Goal: Navigation & Orientation: Find specific page/section

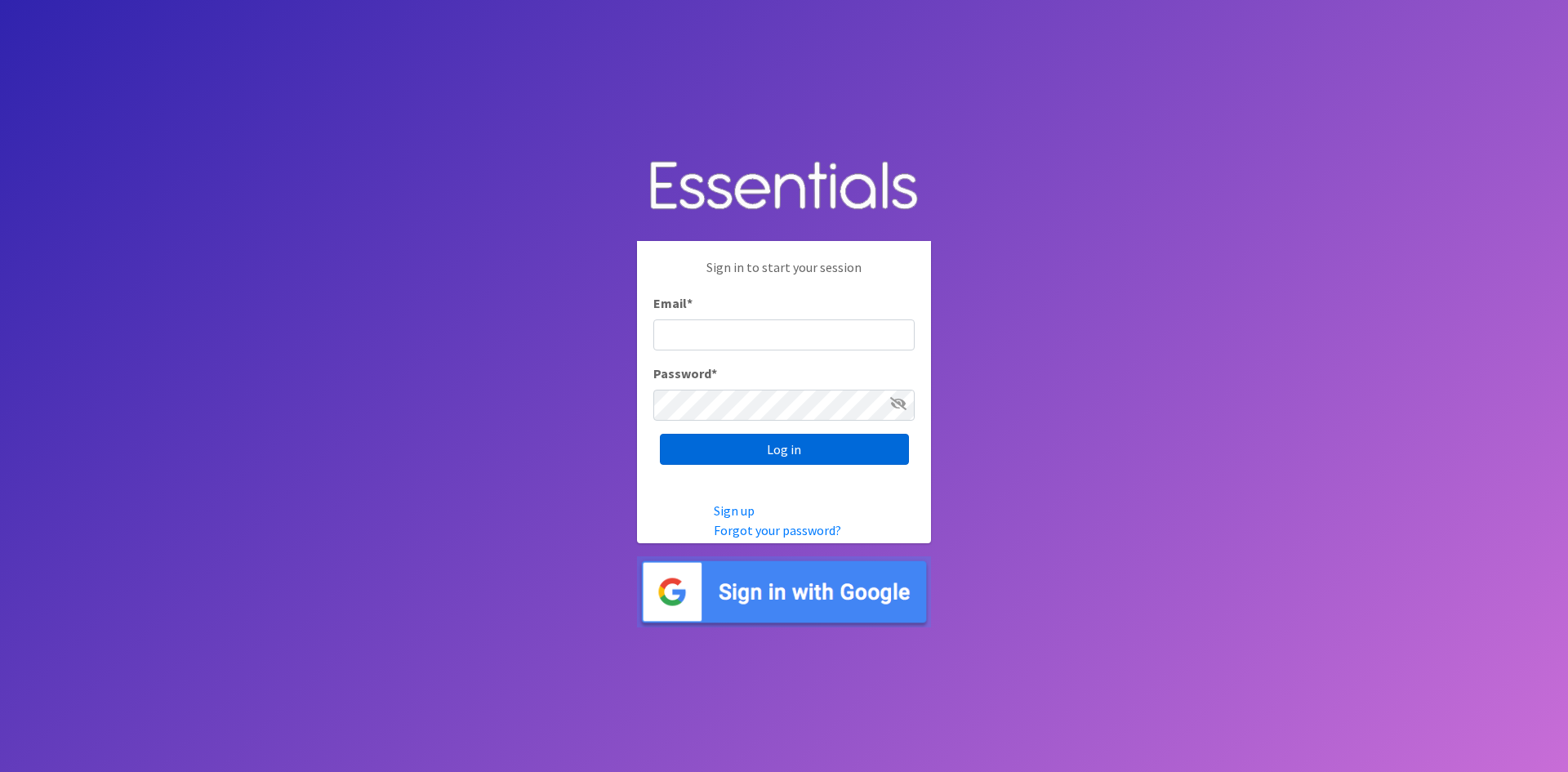
type input "analisacantu@austindiapers.org"
click at [812, 447] on input "Log in" at bounding box center [785, 449] width 249 height 31
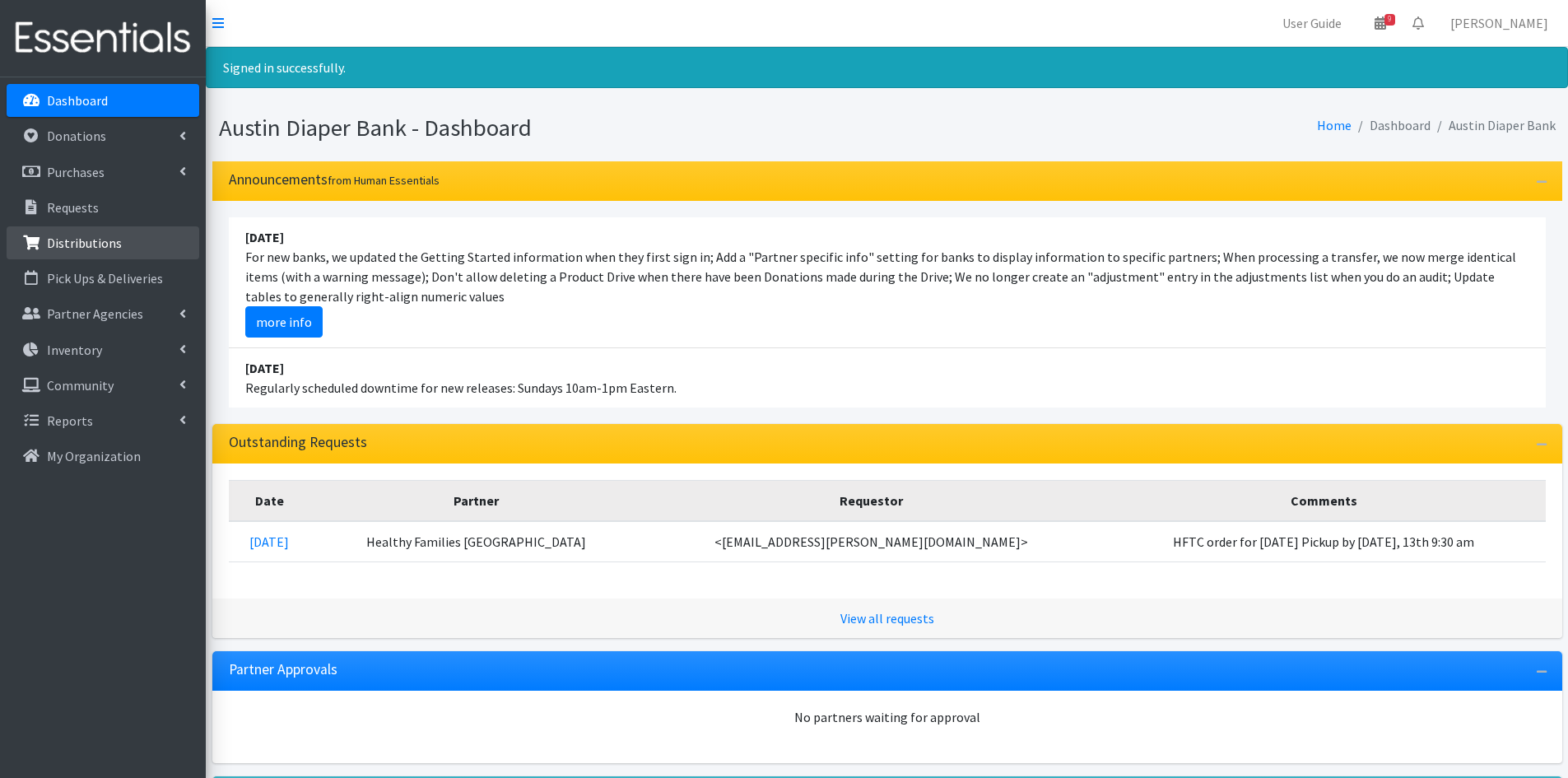
click at [94, 240] on p "Distributions" at bounding box center [84, 242] width 75 height 16
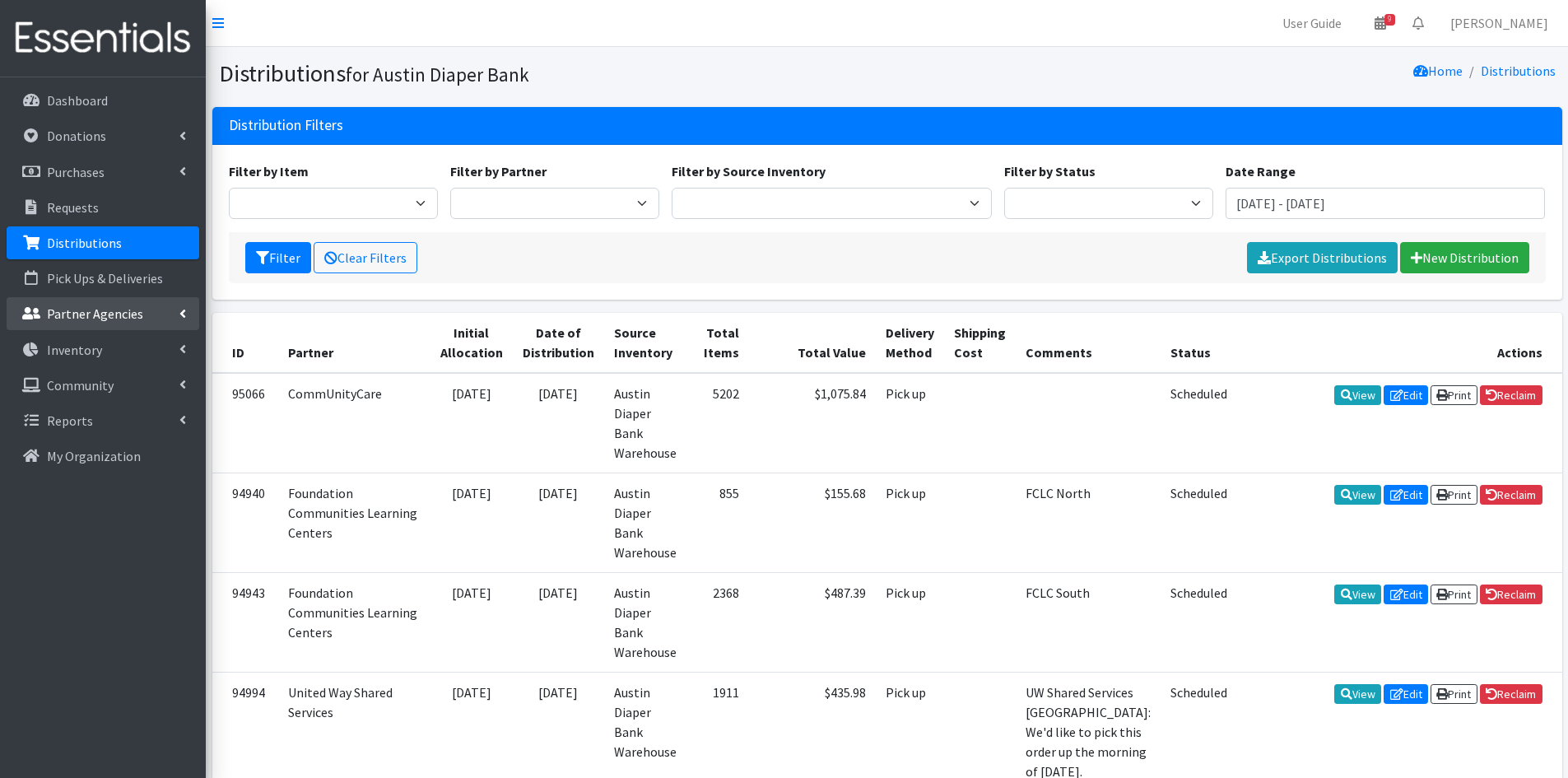
click at [117, 312] on p "Partner Agencies" at bounding box center [94, 313] width 96 height 16
click at [98, 336] on link "All Partners" at bounding box center [103, 350] width 193 height 33
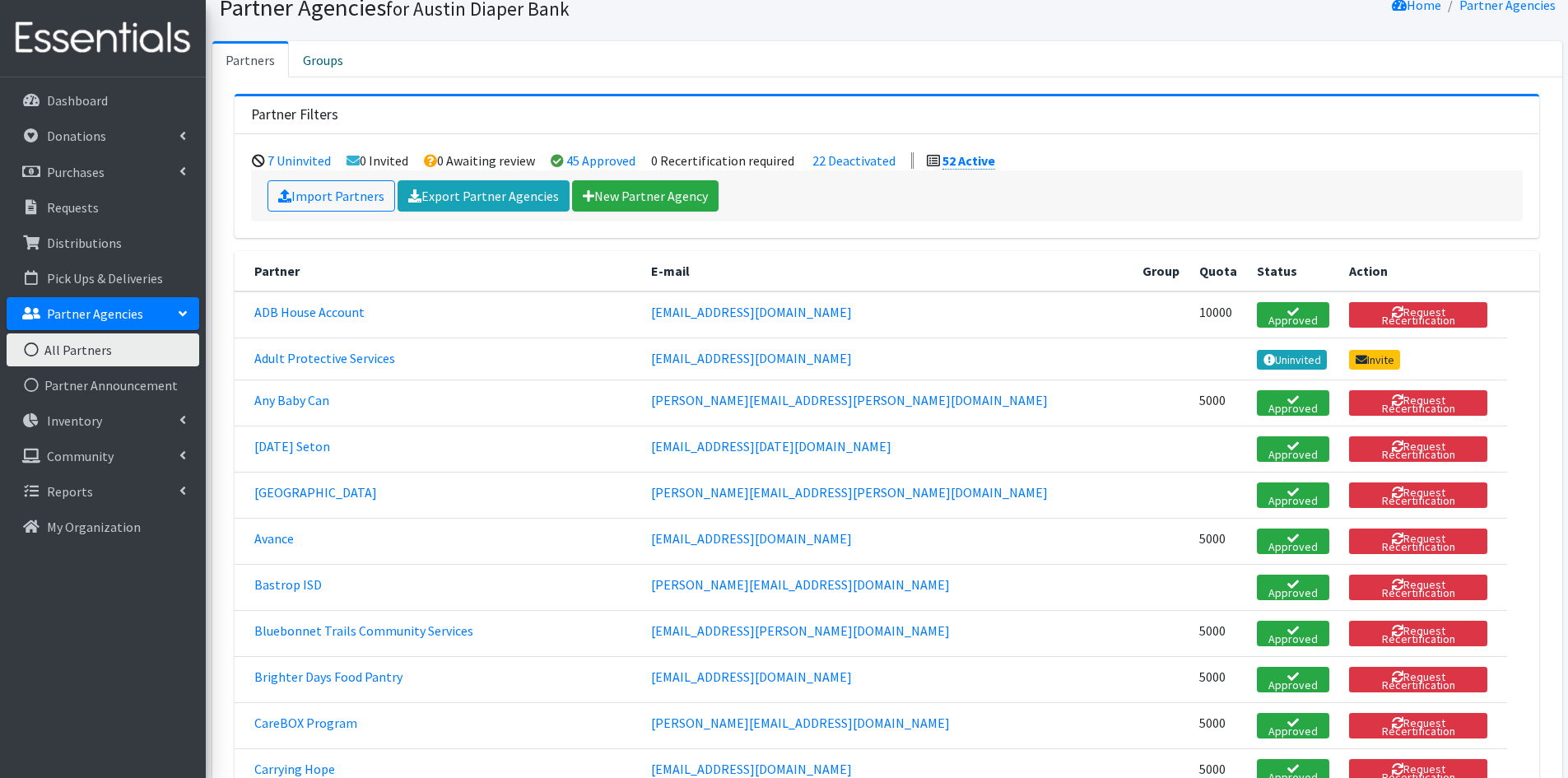
scroll to position [82, 0]
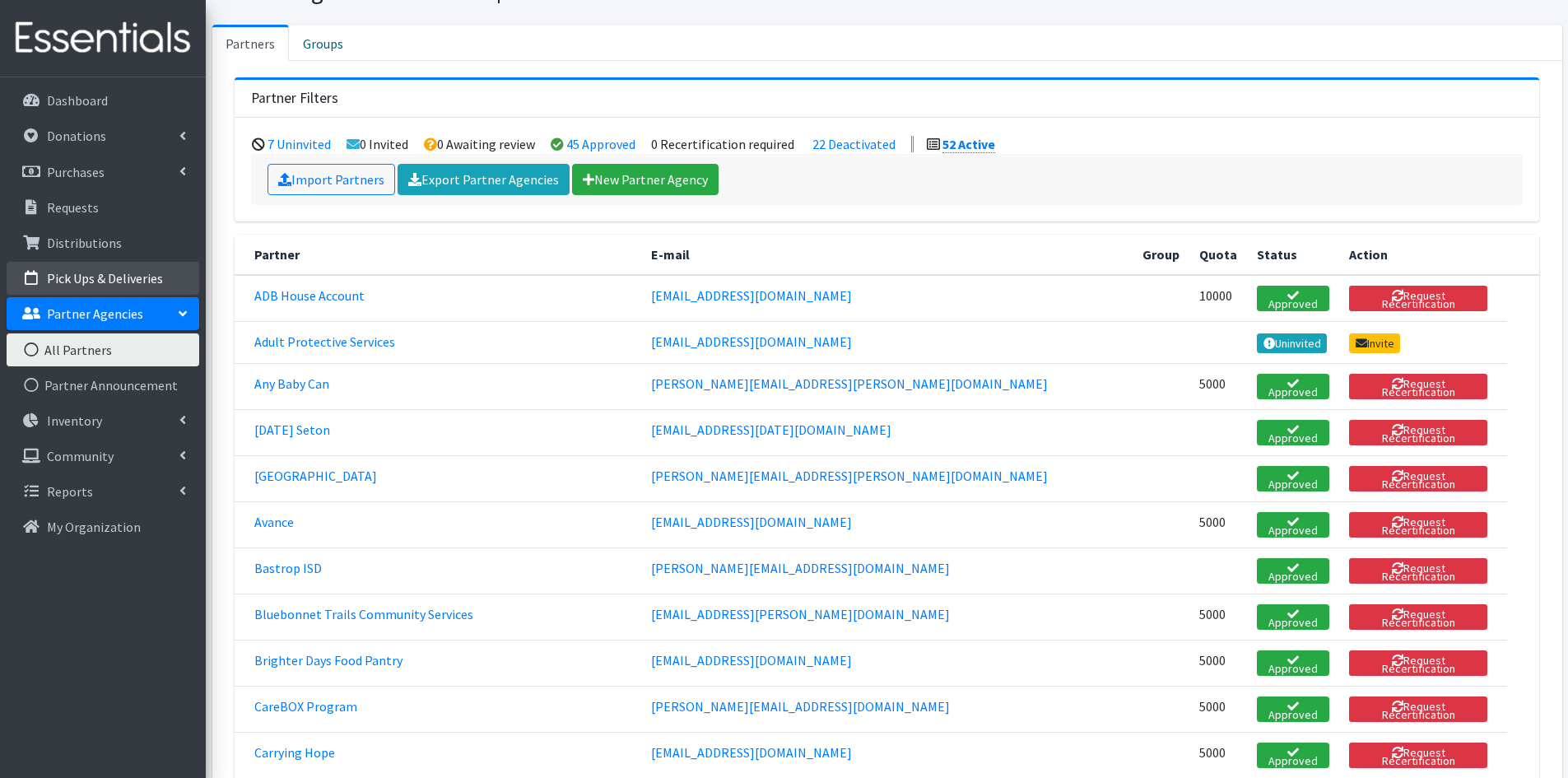
click at [70, 274] on p "Pick Ups & Deliveries" at bounding box center [105, 278] width 116 height 16
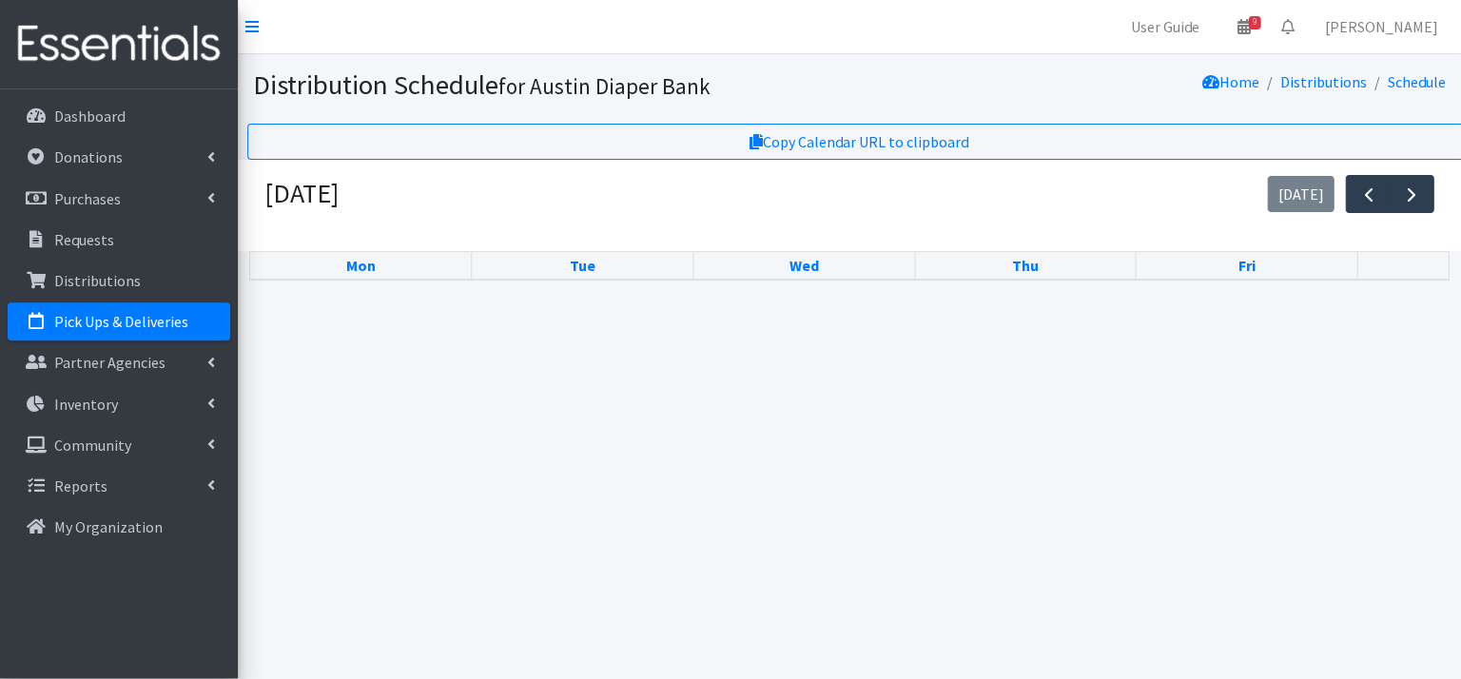
scroll to position [375, 0]
